Goal: Task Accomplishment & Management: Complete application form

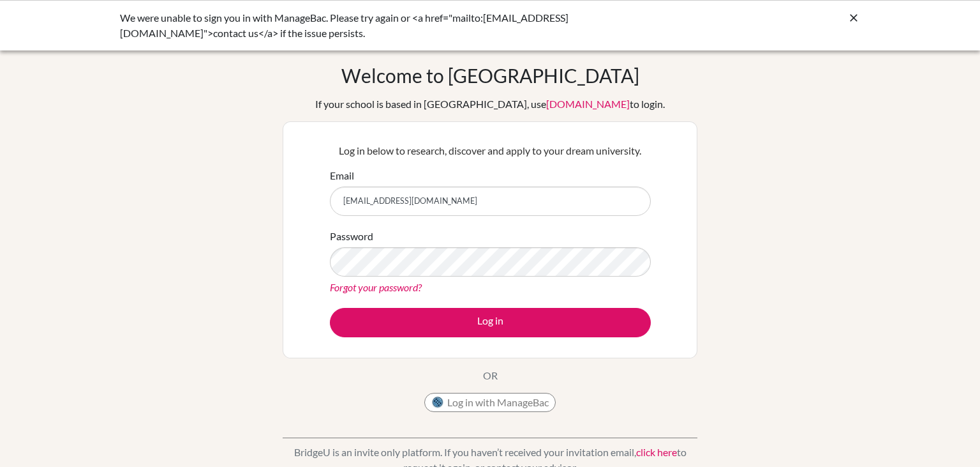
type input "[EMAIL_ADDRESS][DOMAIN_NAME]"
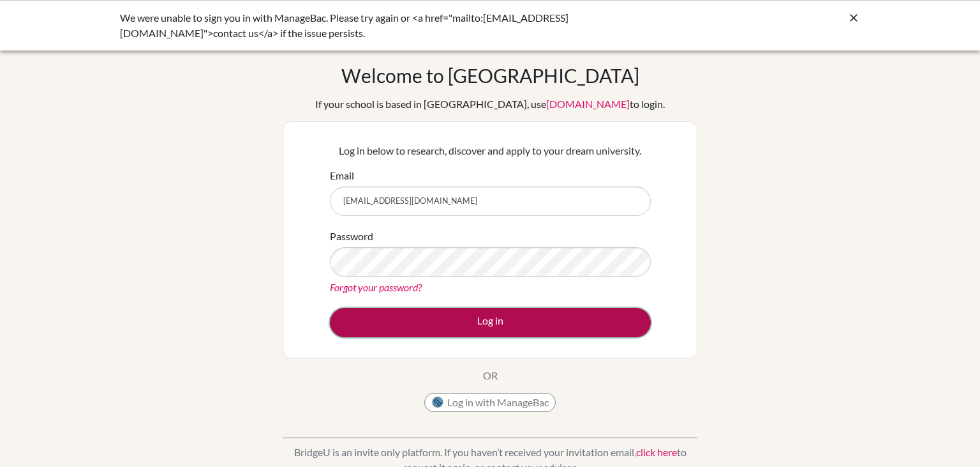
click at [466, 331] on button "Log in" at bounding box center [490, 322] width 321 height 29
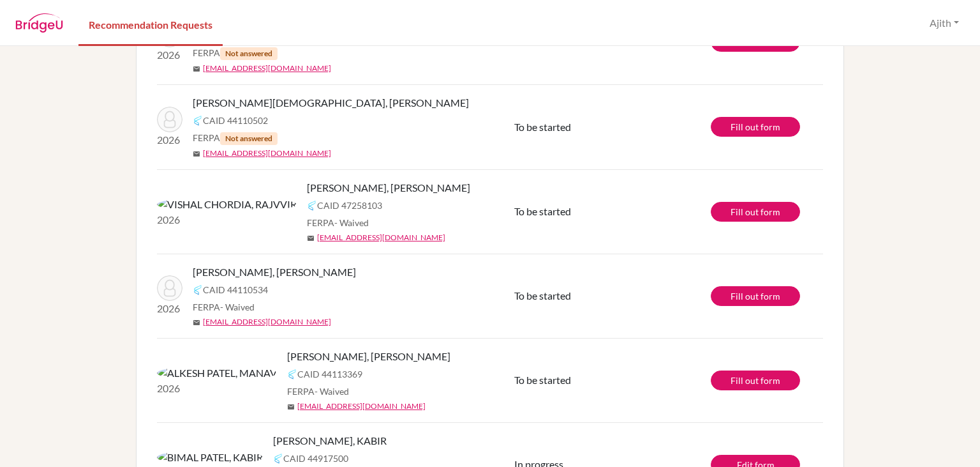
scroll to position [439, 0]
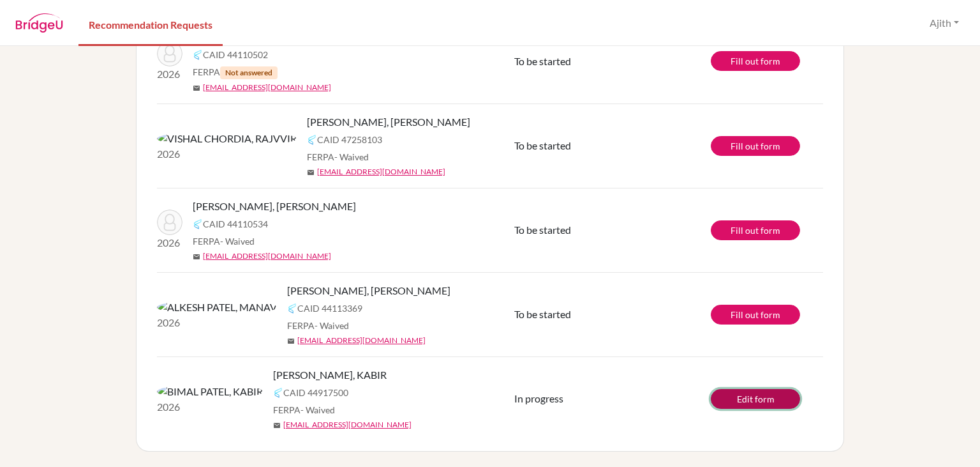
click at [774, 398] on link "Edit form" at bounding box center [755, 399] width 89 height 20
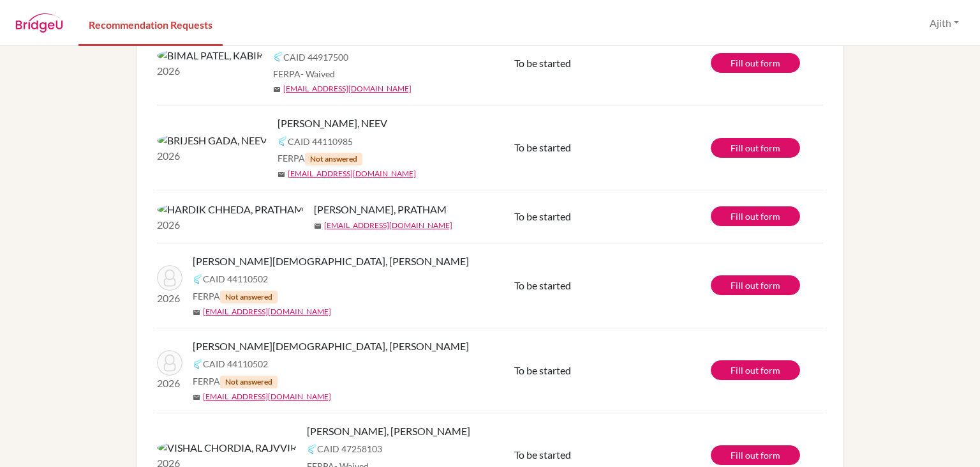
scroll to position [0, 0]
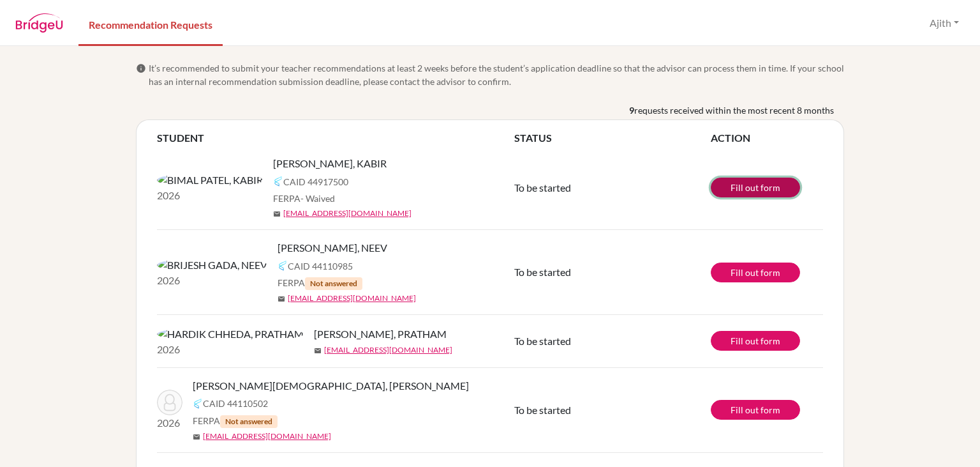
click at [740, 193] on link "Fill out form" at bounding box center [755, 187] width 89 height 20
click at [742, 190] on link "Fill out form" at bounding box center [755, 187] width 89 height 20
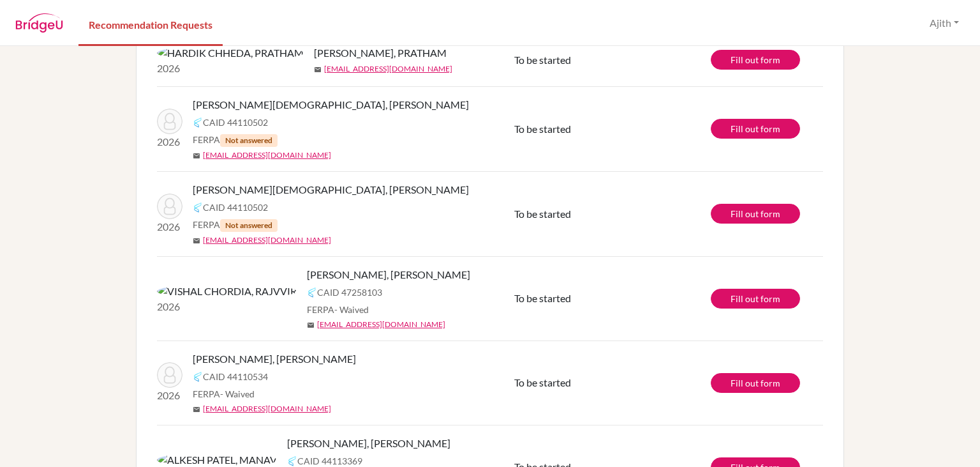
scroll to position [439, 0]
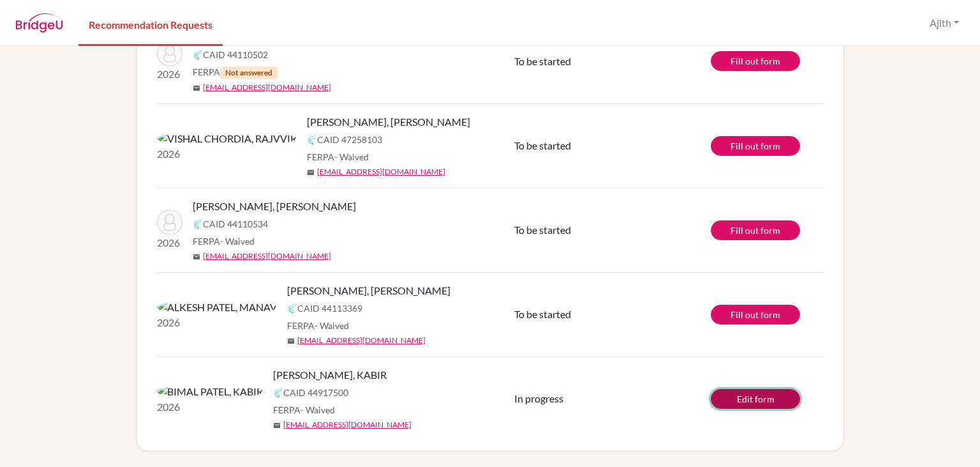
click at [755, 405] on link "Edit form" at bounding box center [755, 399] width 89 height 20
